Goal: Task Accomplishment & Management: Use online tool/utility

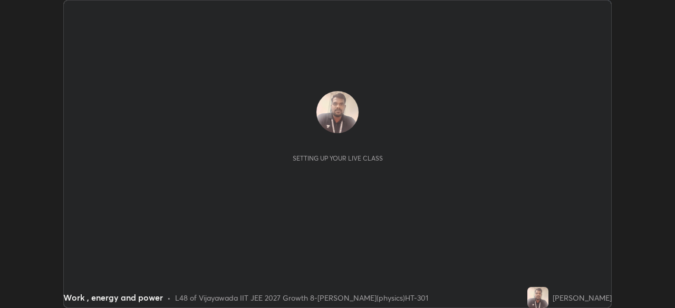
scroll to position [308, 674]
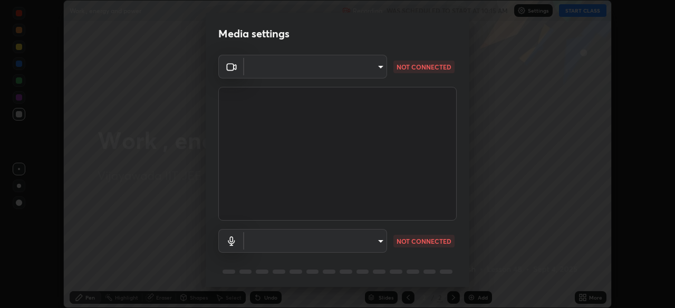
type input "aed39917a1c54585939b0139697987aa370fbf94ea1a7af73c45f548e1f1cce2"
type input "default"
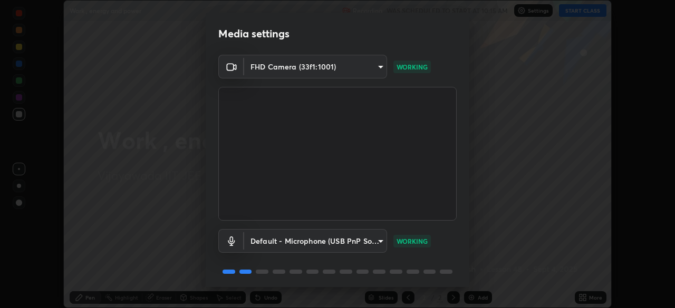
click at [374, 67] on body "Erase all Work , energy and power Recording WAS SCHEDULED TO START AT 10:15 AM …" at bounding box center [337, 154] width 675 height 308
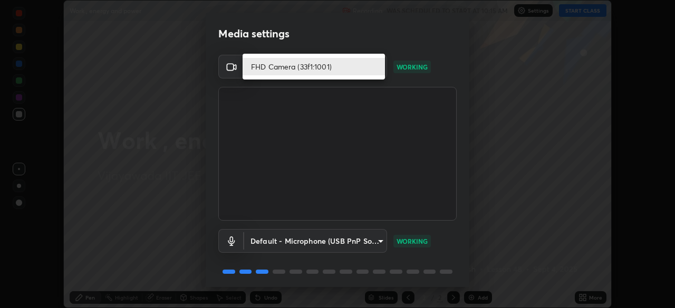
click at [331, 64] on li "FHD Camera (33f1:1001)" at bounding box center [313, 66] width 142 height 17
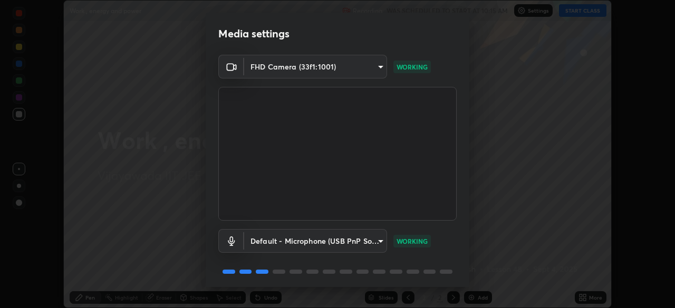
scroll to position [37, 0]
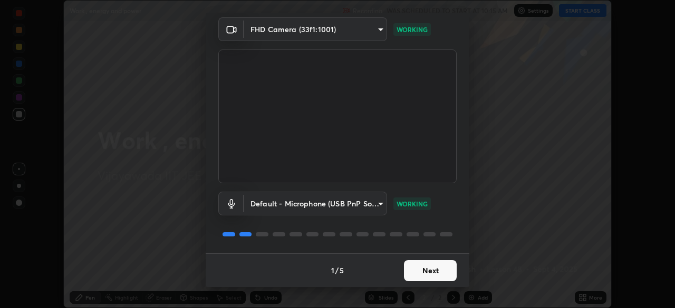
click at [419, 272] on button "Next" at bounding box center [430, 270] width 53 height 21
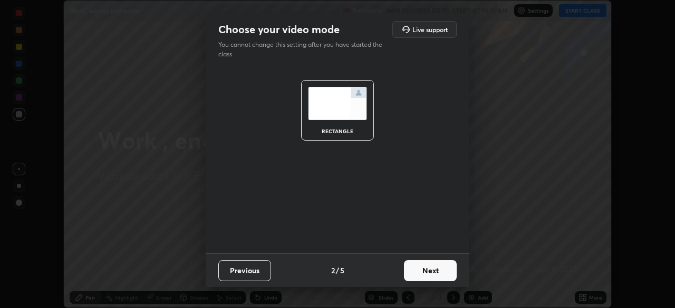
click at [421, 271] on button "Next" at bounding box center [430, 270] width 53 height 21
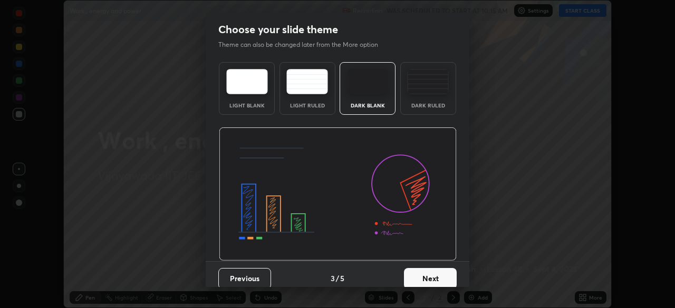
click at [420, 275] on button "Next" at bounding box center [430, 278] width 53 height 21
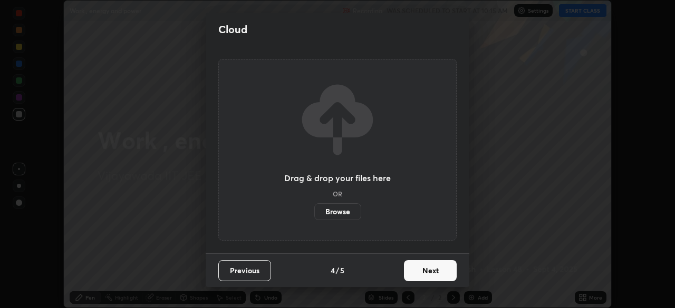
click at [421, 269] on button "Next" at bounding box center [430, 270] width 53 height 21
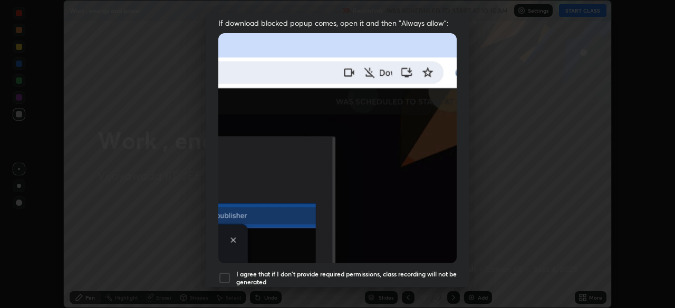
scroll to position [252, 0]
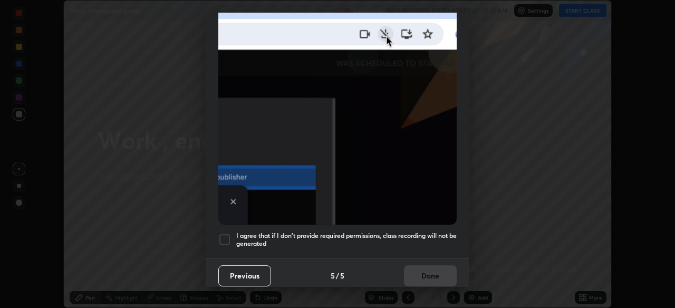
click at [223, 233] on div at bounding box center [224, 239] width 13 height 13
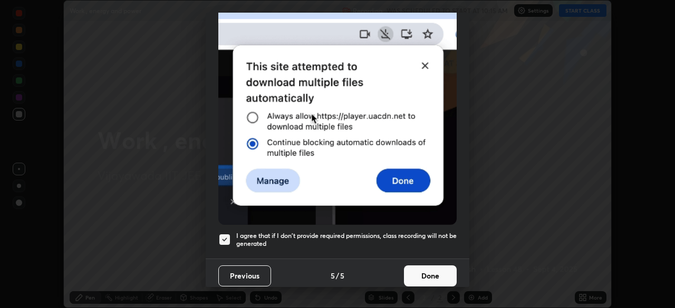
click at [430, 272] on button "Done" at bounding box center [430, 276] width 53 height 21
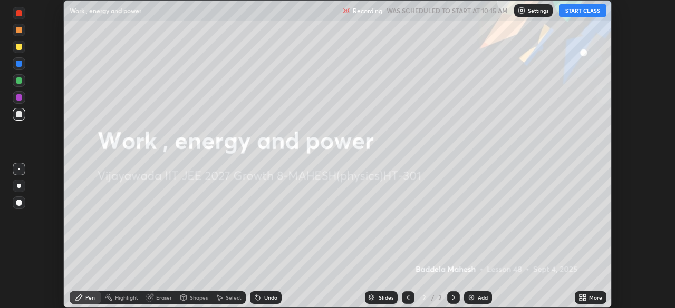
click at [571, 11] on button "START CLASS" at bounding box center [582, 10] width 47 height 13
